Goal: Task Accomplishment & Management: Manage account settings

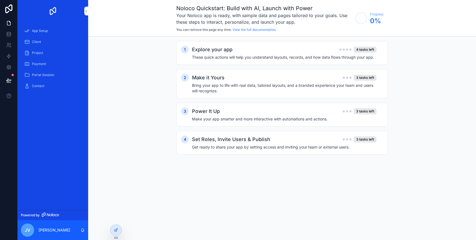
click at [68, 33] on div "App Setup" at bounding box center [52, 30] width 57 height 9
click at [240, 50] on div "Explore your app 4 tasks left" at bounding box center [284, 50] width 185 height 8
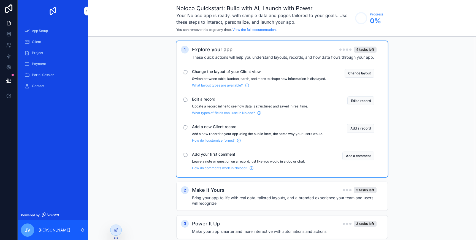
click at [219, 71] on span "Change the layout of your Client view" at bounding box center [259, 72] width 134 height 6
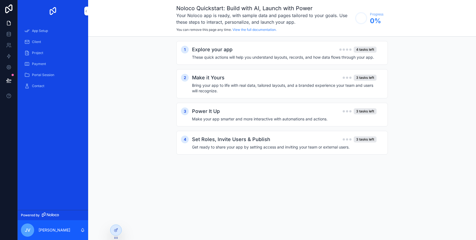
click at [230, 55] on h4 "These quick actions will help you understand layouts, records, and how data flo…" at bounding box center [284, 58] width 185 height 6
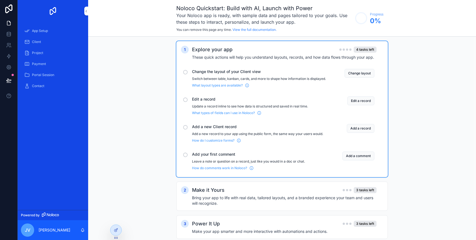
click at [359, 72] on button "Change layout" at bounding box center [360, 73] width 30 height 9
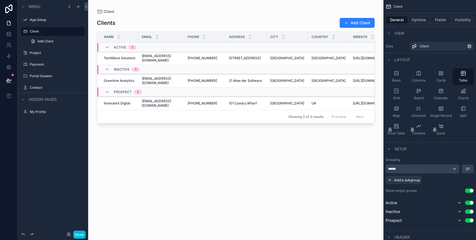
click at [419, 76] on div "Columns" at bounding box center [418, 76] width 21 height 17
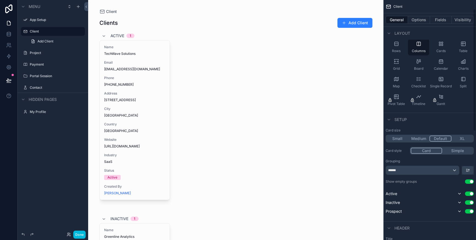
scroll to position [31, 0]
click at [54, 32] on label "Client" at bounding box center [56, 31] width 52 height 4
click at [57, 41] on link "Add Client" at bounding box center [56, 41] width 57 height 9
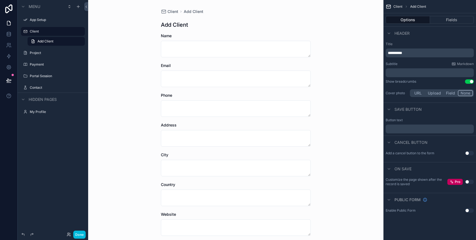
click at [56, 33] on label "Client" at bounding box center [56, 31] width 52 height 4
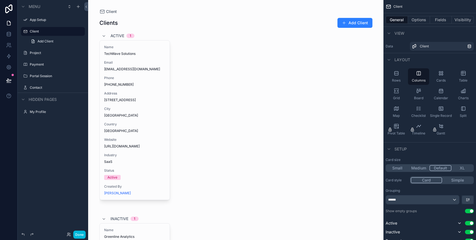
click at [53, 42] on span "Add Client" at bounding box center [45, 41] width 16 height 4
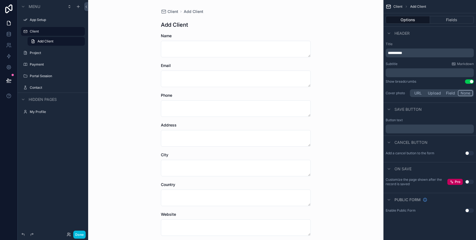
click at [55, 33] on label "Client" at bounding box center [56, 31] width 52 height 4
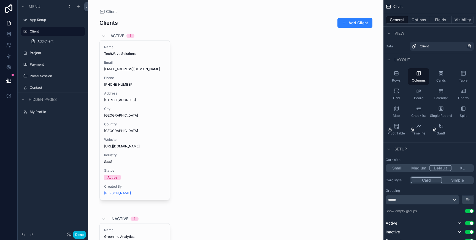
click at [40, 20] on label "App Setup" at bounding box center [56, 20] width 52 height 4
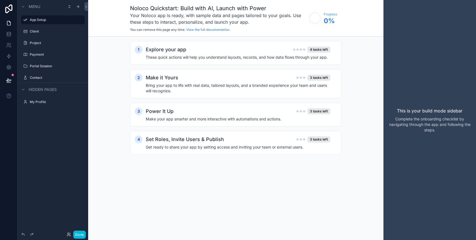
click at [39, 32] on label "Client" at bounding box center [56, 31] width 52 height 4
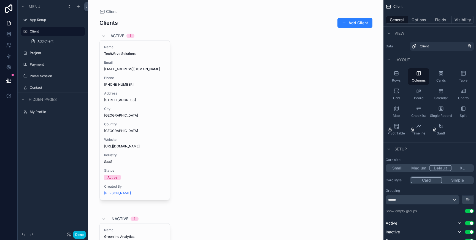
click at [39, 42] on span "Add Client" at bounding box center [45, 41] width 16 height 4
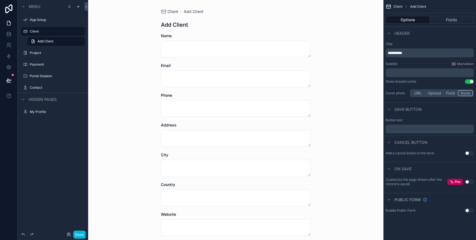
click at [41, 51] on label "Project" at bounding box center [56, 53] width 52 height 4
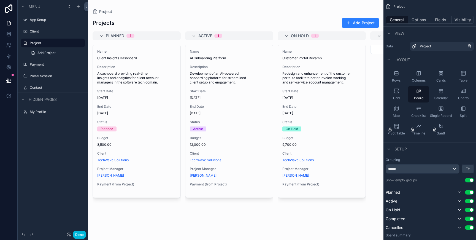
click at [39, 67] on div "Payment" at bounding box center [57, 64] width 54 height 4
click at [40, 74] on div "Portal Session" at bounding box center [57, 76] width 54 height 4
click at [39, 77] on label "Portal Session" at bounding box center [56, 76] width 52 height 4
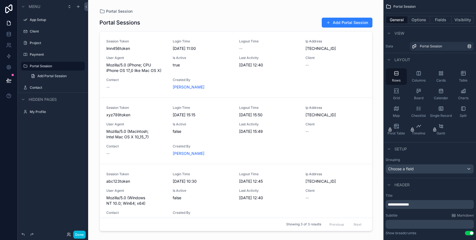
click at [0, 0] on button "scrollable content" at bounding box center [0, 0] width 0 height 0
click at [74, 66] on icon "scrollable content" at bounding box center [73, 66] width 4 height 4
click at [0, 0] on div "scrollable content" at bounding box center [0, 0] width 0 height 0
click at [0, 0] on icon "scrollable content" at bounding box center [0, 0] width 0 height 0
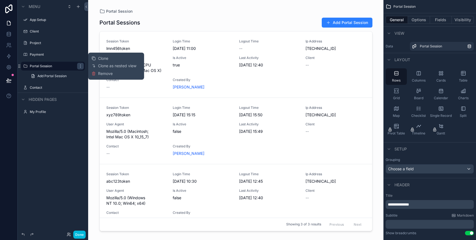
click at [70, 73] on link "Add Portal Session" at bounding box center [56, 76] width 57 height 9
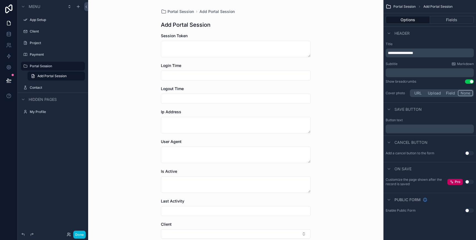
click at [64, 66] on label "Portal Session" at bounding box center [56, 66] width 52 height 4
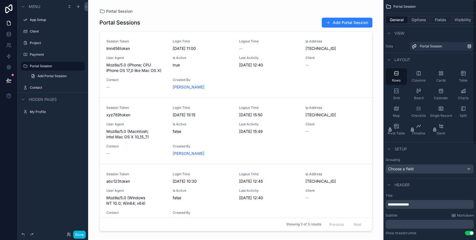
click at [420, 21] on button "Options" at bounding box center [419, 20] width 22 height 8
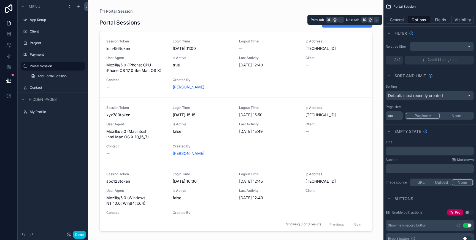
click at [403, 21] on button "General" at bounding box center [397, 20] width 22 height 8
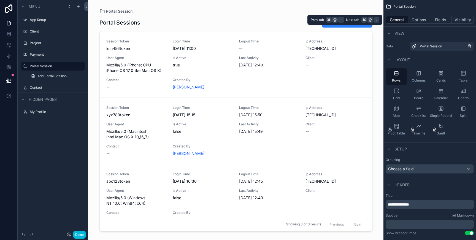
click at [442, 18] on button "Fields" at bounding box center [441, 20] width 22 height 8
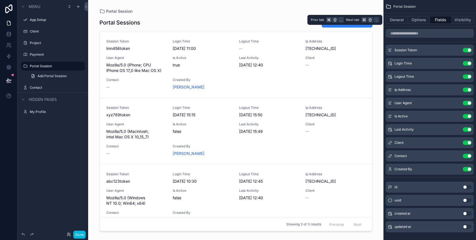
click at [460, 20] on button "Visibility" at bounding box center [463, 20] width 22 height 8
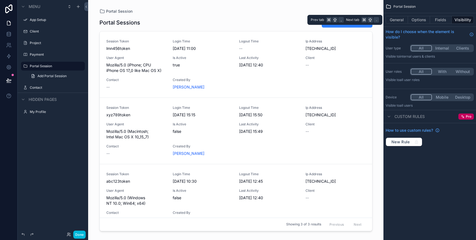
click at [397, 21] on button "General" at bounding box center [397, 20] width 22 height 8
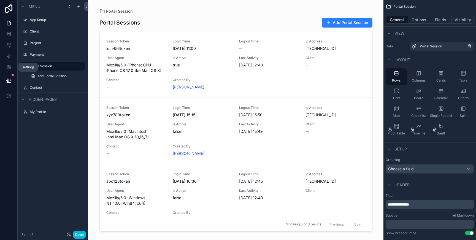
click at [10, 65] on icon at bounding box center [9, 67] width 6 height 6
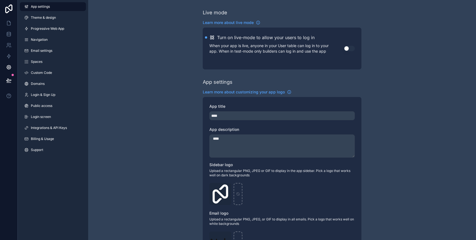
click at [63, 20] on link "Theme & design" at bounding box center [53, 17] width 66 height 9
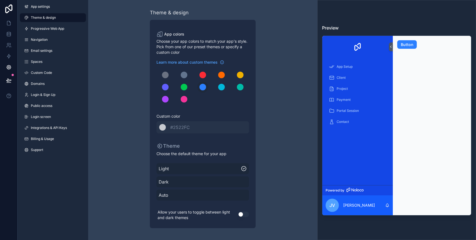
click at [60, 7] on link "App settings" at bounding box center [53, 6] width 66 height 9
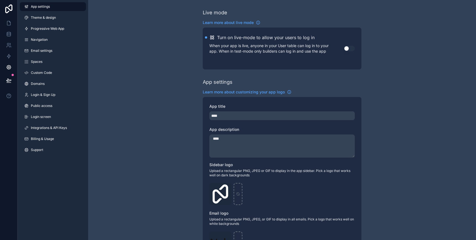
click at [57, 25] on link "Progressive Web App" at bounding box center [53, 28] width 66 height 9
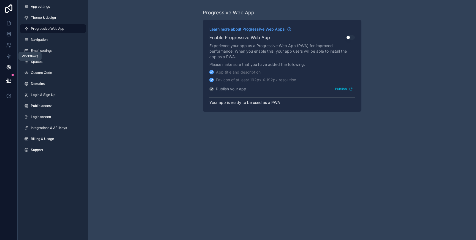
click at [9, 56] on icon at bounding box center [9, 56] width 6 height 6
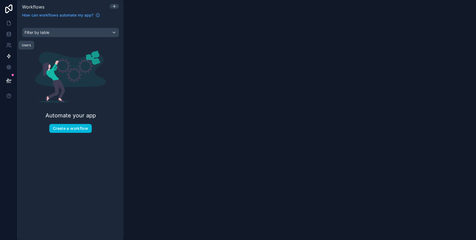
click at [9, 47] on icon at bounding box center [9, 45] width 6 height 6
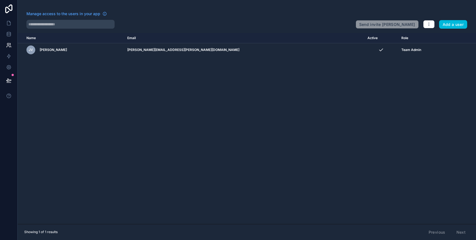
click at [121, 49] on div "[PERSON_NAME]" at bounding box center [73, 49] width 94 height 9
click at [121, 50] on div "[PERSON_NAME]" at bounding box center [73, 49] width 94 height 9
click at [0, 0] on icon "scrollable content" at bounding box center [0, 0] width 0 height 0
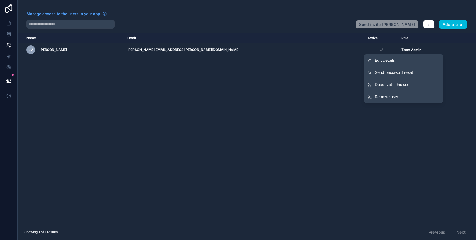
click at [417, 63] on link "Edit details" at bounding box center [403, 60] width 79 height 12
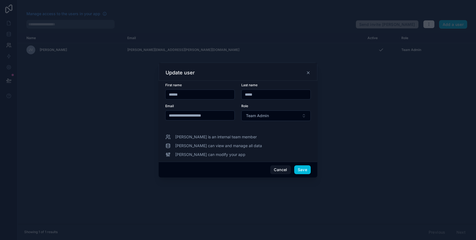
click at [310, 76] on div "Update user" at bounding box center [238, 72] width 159 height 18
click at [309, 74] on icon at bounding box center [308, 73] width 4 height 4
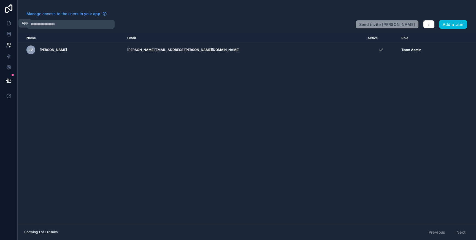
click at [8, 25] on icon at bounding box center [9, 23] width 6 height 6
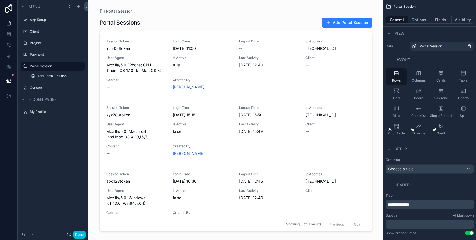
click at [35, 108] on div "My Profile" at bounding box center [53, 111] width 62 height 9
click at [37, 111] on label "My Profile" at bounding box center [56, 112] width 52 height 4
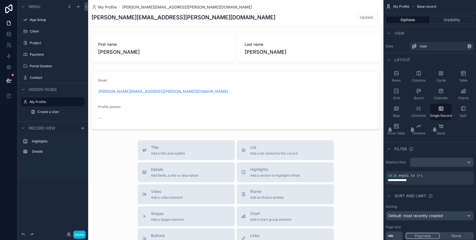
click at [172, 151] on div "scrollable content" at bounding box center [235, 190] width 295 height 381
drag, startPoint x: 154, startPoint y: 150, endPoint x: 158, endPoint y: 71, distance: 79.2
click at [158, 75] on div "My Profile [PERSON_NAME][EMAIL_ADDRESS][PERSON_NAME][DOMAIN_NAME] [PERSON_NAME]…" at bounding box center [235, 190] width 295 height 381
click at [158, 71] on div "scrollable content" at bounding box center [235, 100] width 295 height 62
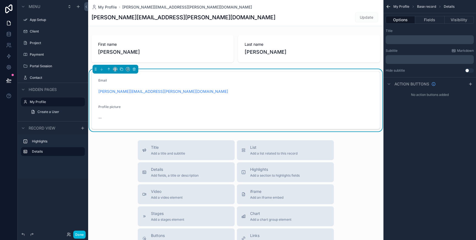
click at [177, 50] on div "scrollable content" at bounding box center [235, 49] width 295 height 32
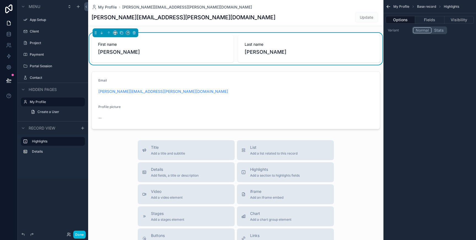
click at [177, 99] on div "scrollable content" at bounding box center [235, 100] width 295 height 62
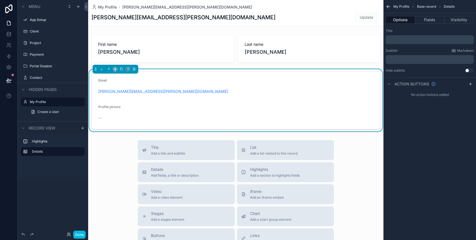
click at [222, 80] on div "Email" at bounding box center [235, 81] width 275 height 7
click at [212, 37] on div "scrollable content" at bounding box center [235, 49] width 295 height 32
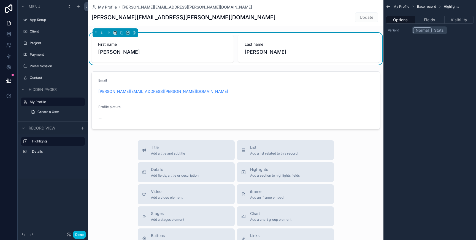
drag, startPoint x: 156, startPoint y: 112, endPoint x: 166, endPoint y: 75, distance: 38.6
click at [166, 75] on div "scrollable content" at bounding box center [235, 100] width 295 height 62
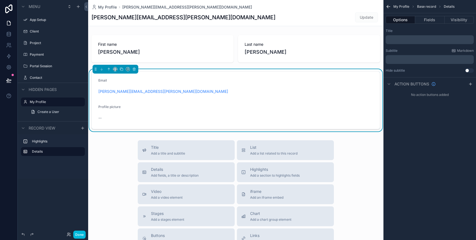
click at [144, 98] on form "Email [PERSON_NAME][EMAIL_ADDRESS][PERSON_NAME][DOMAIN_NAME] Profile picture --" at bounding box center [236, 100] width 288 height 57
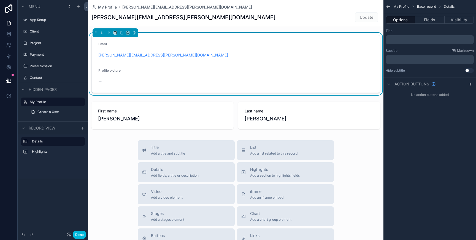
click at [156, 112] on div "scrollable content" at bounding box center [235, 115] width 295 height 32
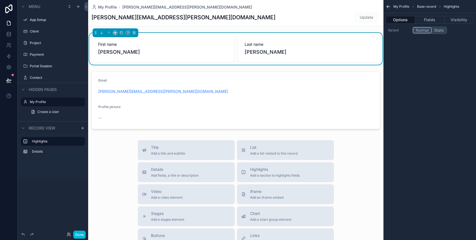
click at [155, 98] on div "scrollable content" at bounding box center [235, 100] width 295 height 62
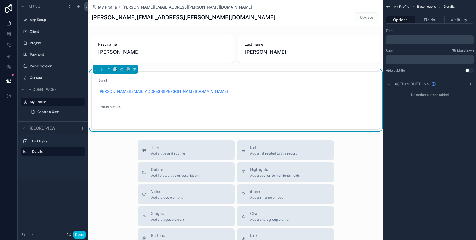
click at [272, 50] on div "scrollable content" at bounding box center [235, 49] width 295 height 32
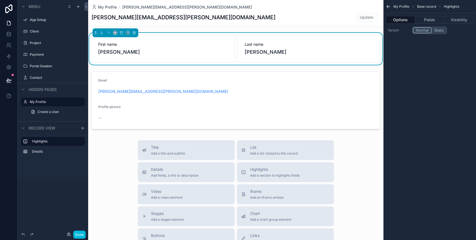
click at [429, 19] on button "Fields" at bounding box center [429, 20] width 29 height 8
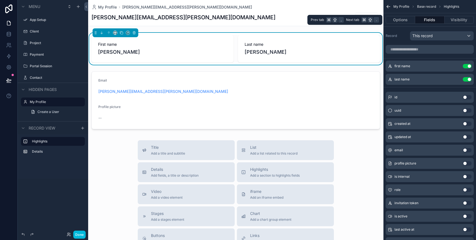
click at [402, 21] on button "Options" at bounding box center [400, 20] width 29 height 8
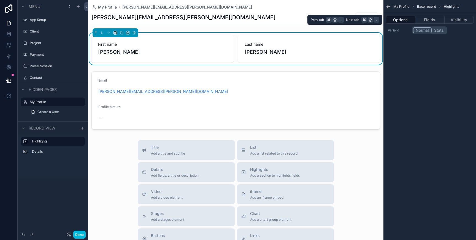
click at [431, 22] on button "Fields" at bounding box center [429, 20] width 29 height 8
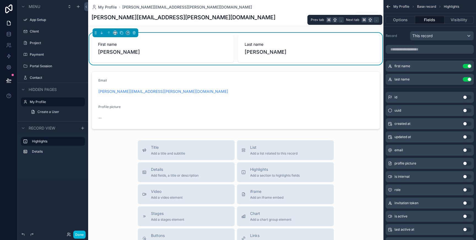
click at [451, 20] on button "Visibility" at bounding box center [459, 20] width 29 height 8
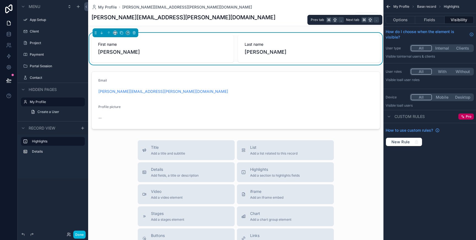
click at [437, 21] on button "Fields" at bounding box center [429, 20] width 29 height 8
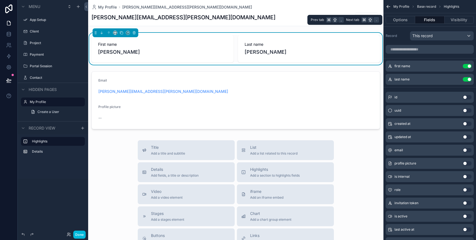
click at [389, 22] on button "Options" at bounding box center [400, 20] width 29 height 8
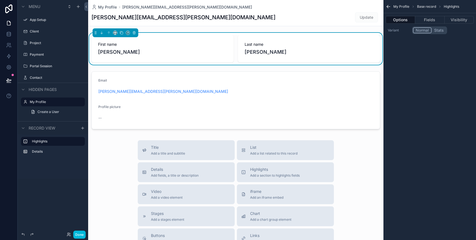
click at [188, 78] on div "scrollable content" at bounding box center [235, 100] width 295 height 62
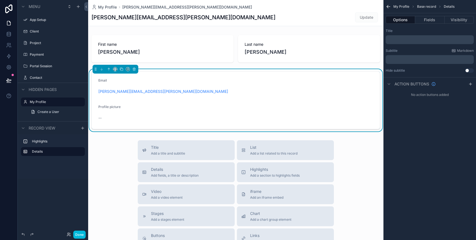
click at [198, 51] on div "scrollable content" at bounding box center [235, 49] width 295 height 32
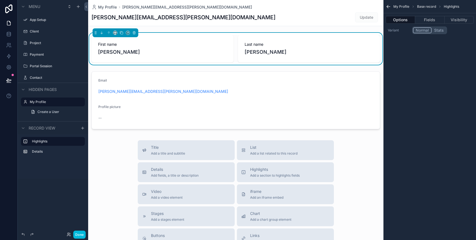
click at [182, 95] on div "scrollable content" at bounding box center [235, 100] width 295 height 62
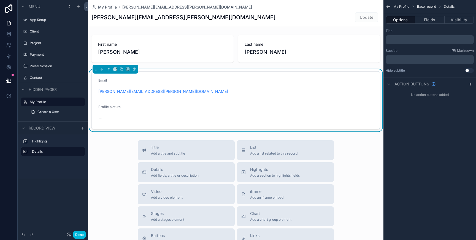
click at [222, 49] on div "scrollable content" at bounding box center [235, 49] width 295 height 32
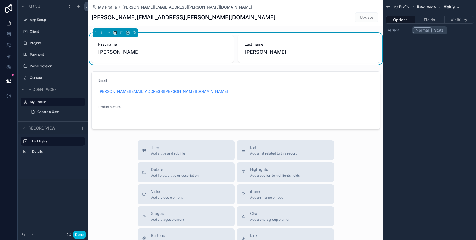
click at [205, 106] on div "scrollable content" at bounding box center [235, 100] width 295 height 62
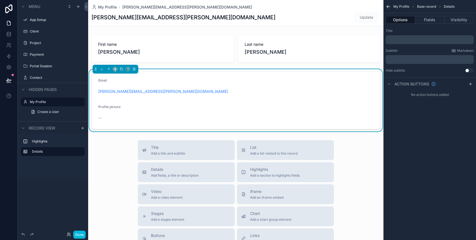
drag, startPoint x: 187, startPoint y: 152, endPoint x: 144, endPoint y: 99, distance: 68.2
click at [144, 98] on div "My Profile [PERSON_NAME][EMAIL_ADDRESS][PERSON_NAME][DOMAIN_NAME] [PERSON_NAME]…" at bounding box center [235, 190] width 295 height 381
drag, startPoint x: 157, startPoint y: 146, endPoint x: 158, endPoint y: 117, distance: 29.2
click at [158, 117] on div "My Profile [PERSON_NAME][EMAIL_ADDRESS][PERSON_NAME][DOMAIN_NAME] [PERSON_NAME]…" at bounding box center [235, 190] width 295 height 381
click at [155, 146] on span "Title" at bounding box center [168, 148] width 34 height 6
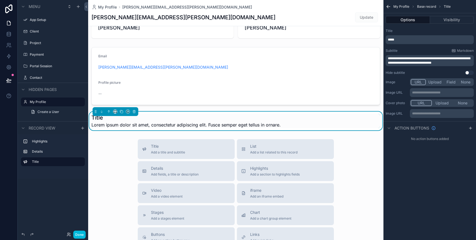
scroll to position [25, 0]
click at [134, 111] on icon "scrollable content" at bounding box center [134, 111] width 0 height 1
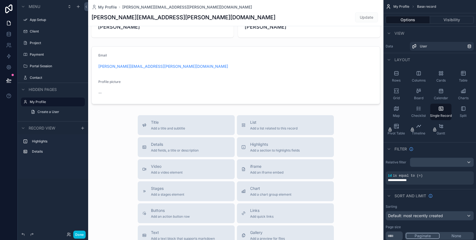
click at [153, 82] on div "scrollable content" at bounding box center [235, 165] width 295 height 381
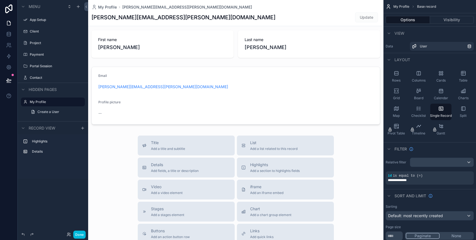
scroll to position [0, 0]
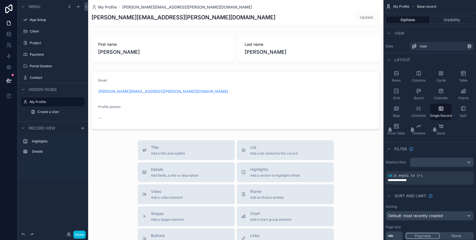
click at [185, 59] on div "scrollable content" at bounding box center [235, 49] width 295 height 32
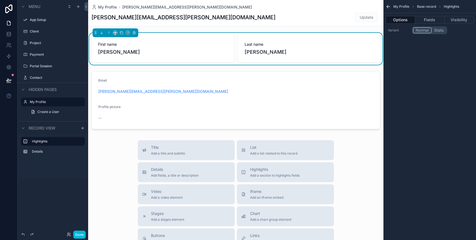
click at [200, 53] on span "[PERSON_NAME]" at bounding box center [162, 52] width 129 height 8
click at [139, 87] on div "scrollable content" at bounding box center [235, 100] width 295 height 62
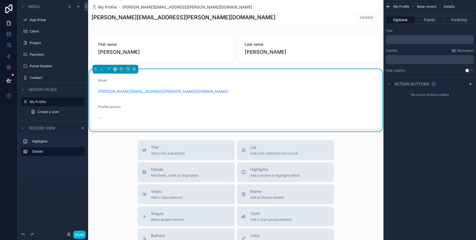
click at [435, 20] on button "Fields" at bounding box center [429, 20] width 29 height 8
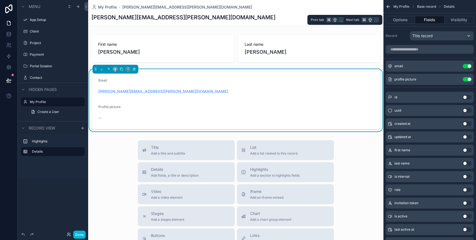
click at [408, 19] on button "Options" at bounding box center [400, 20] width 29 height 8
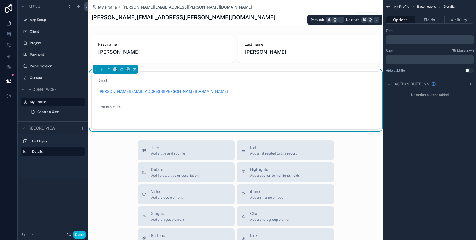
click at [454, 18] on button "Visibility" at bounding box center [459, 20] width 29 height 8
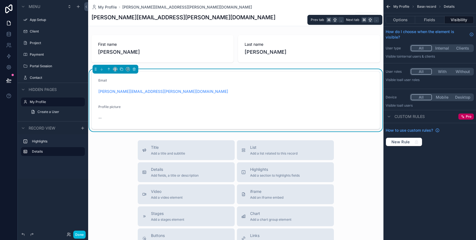
click at [431, 18] on button "Fields" at bounding box center [429, 20] width 29 height 8
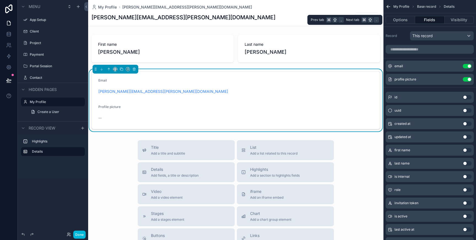
click at [397, 20] on button "Options" at bounding box center [400, 20] width 29 height 8
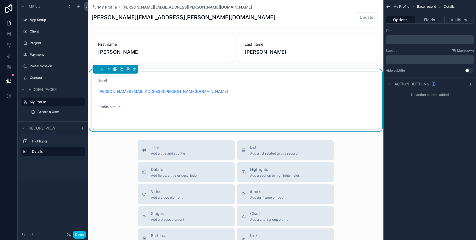
click at [49, 114] on span "Create a User" at bounding box center [48, 112] width 22 height 4
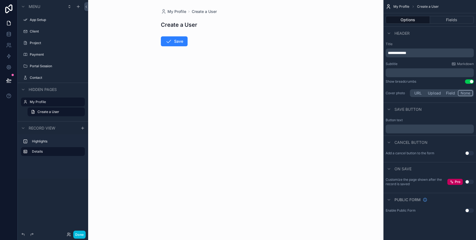
click at [49, 103] on label "My Profile" at bounding box center [56, 102] width 52 height 4
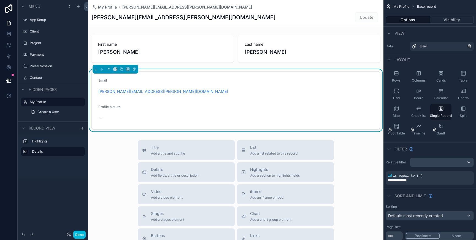
click at [45, 110] on span "Create a User" at bounding box center [48, 112] width 22 height 4
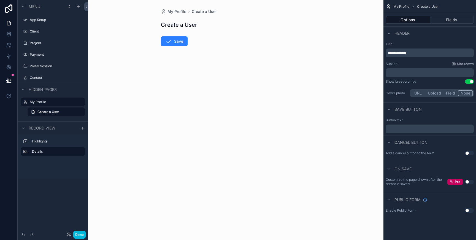
click at [222, 37] on form "Save" at bounding box center [236, 57] width 150 height 49
click at [54, 96] on div "scrollable content" at bounding box center [53, 96] width 71 height 1
click at [51, 100] on label "My Profile" at bounding box center [56, 102] width 52 height 4
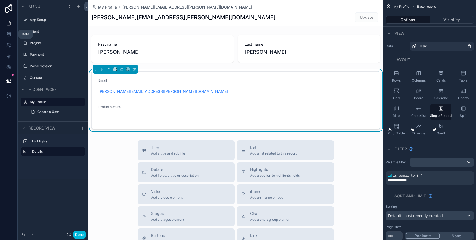
click at [9, 37] on icon at bounding box center [9, 34] width 6 height 6
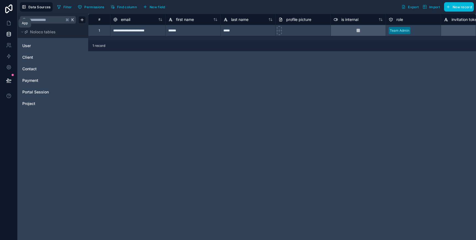
click at [9, 26] on link at bounding box center [8, 23] width 17 height 11
